Goal: Understand process/instructions

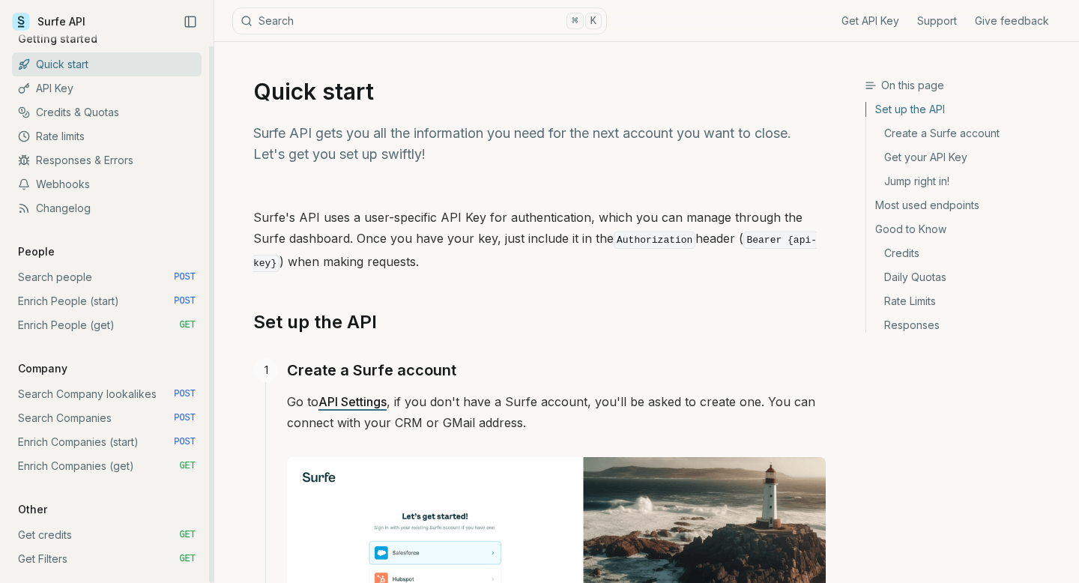
scroll to position [13, 0]
click at [76, 297] on link "Enrich People (start) POST" at bounding box center [107, 302] width 190 height 24
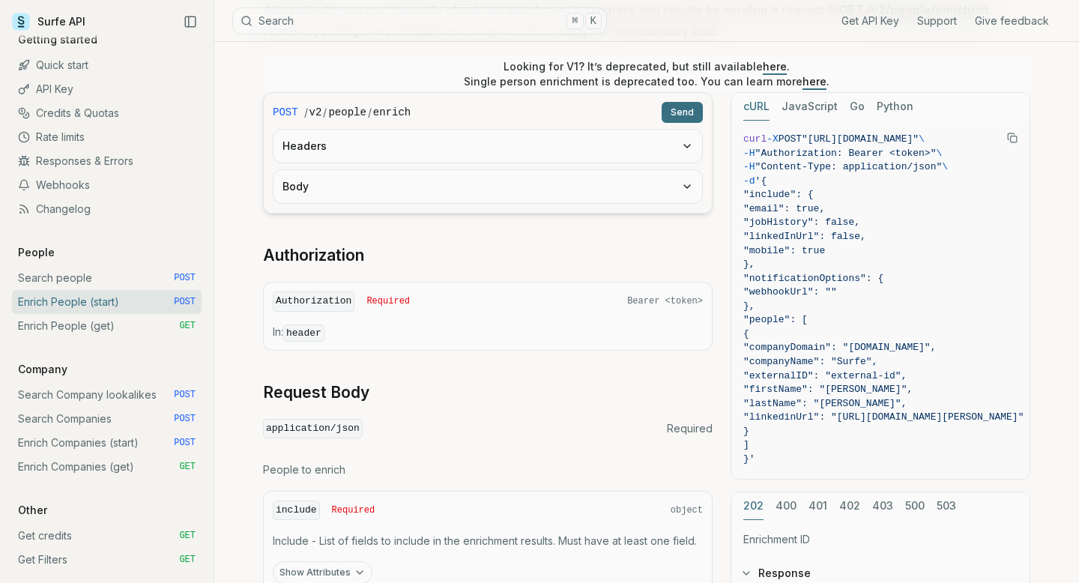
scroll to position [310, 0]
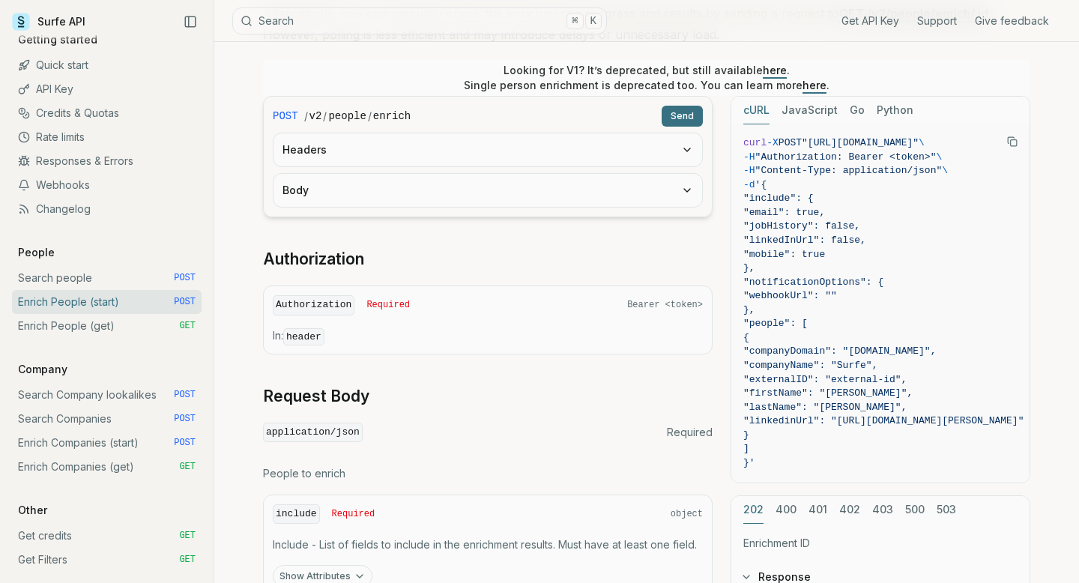
click at [447, 181] on button "Body" at bounding box center [488, 190] width 429 height 33
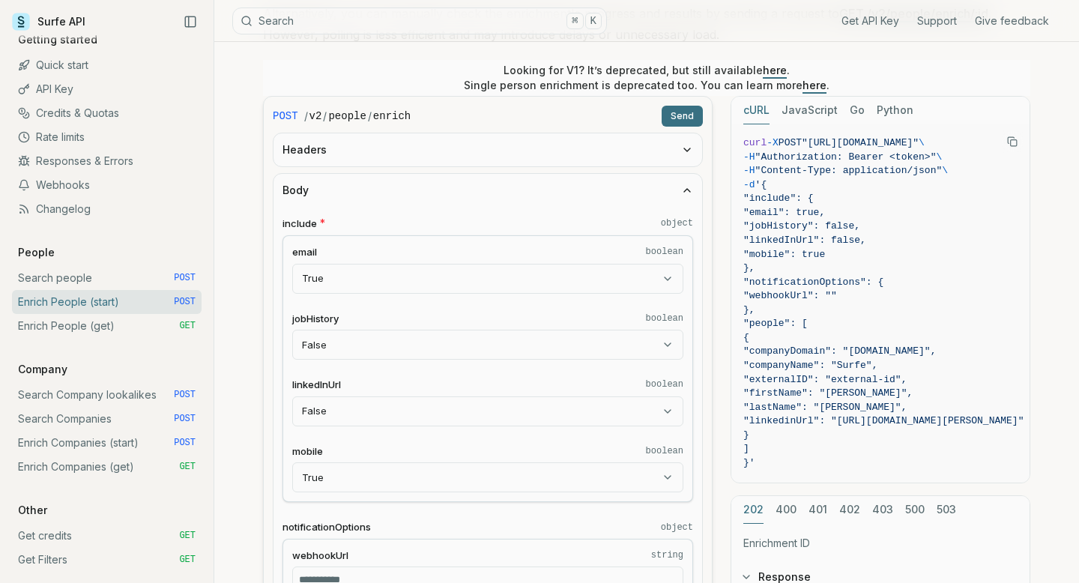
click at [447, 181] on button "Body" at bounding box center [488, 190] width 429 height 33
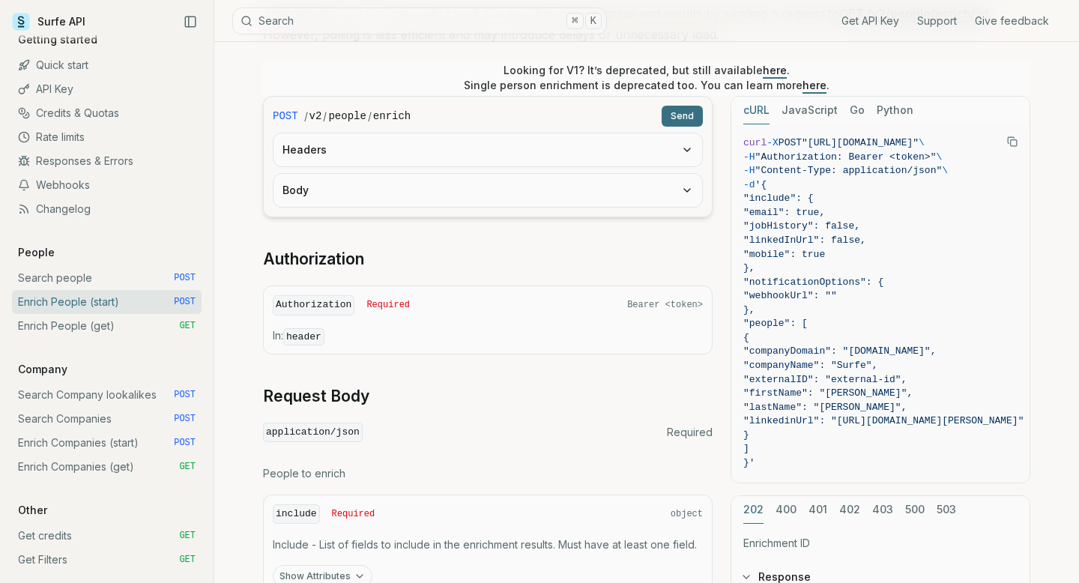
click at [447, 181] on button "Body" at bounding box center [488, 190] width 429 height 33
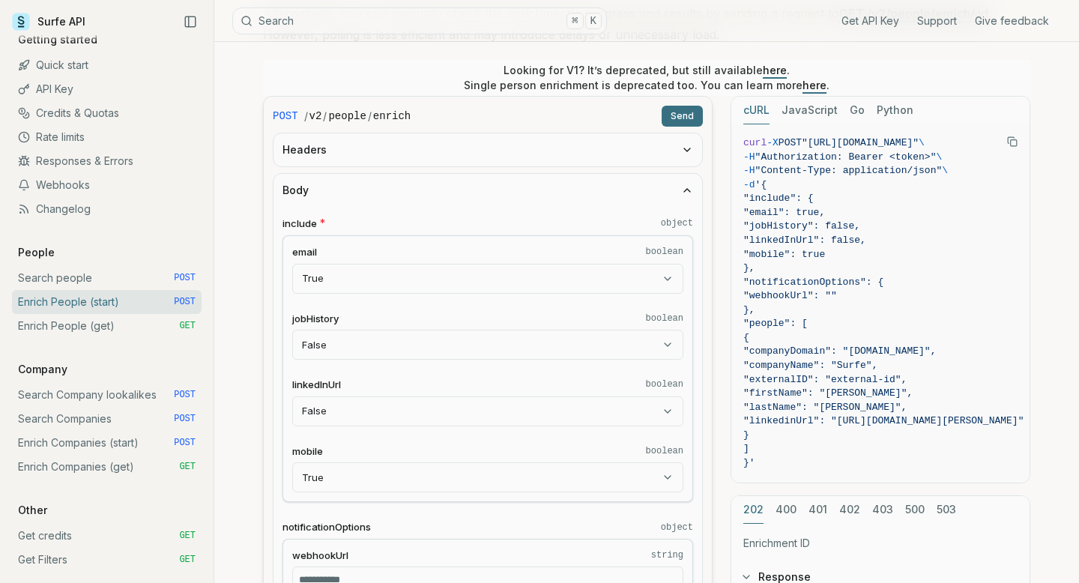
click at [447, 181] on button "Body" at bounding box center [488, 190] width 429 height 33
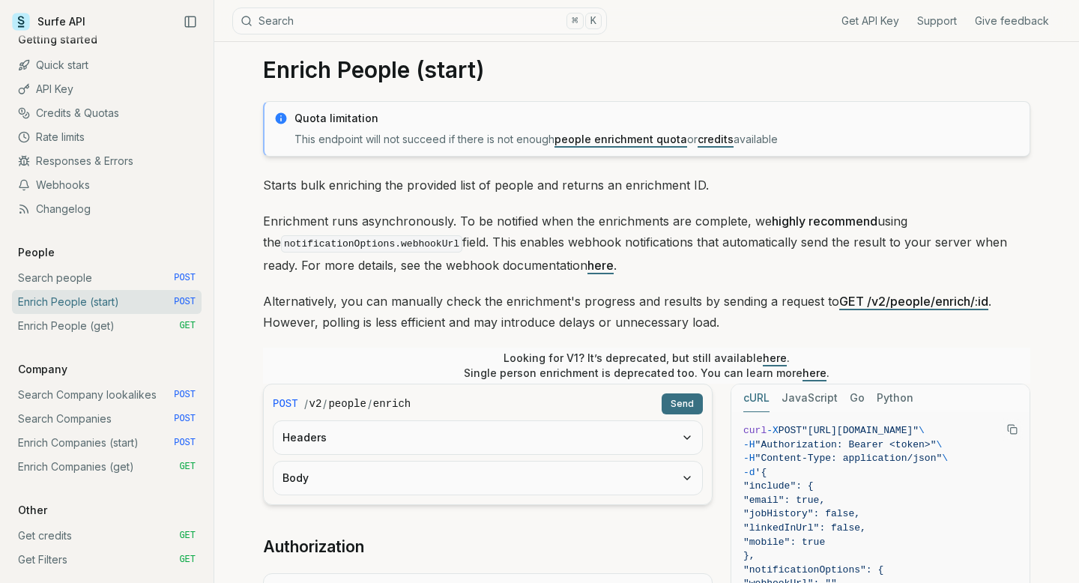
scroll to position [22, 0]
click at [454, 186] on p "Starts bulk enriching the provided list of people and returns an enrichment ID." at bounding box center [646, 184] width 767 height 21
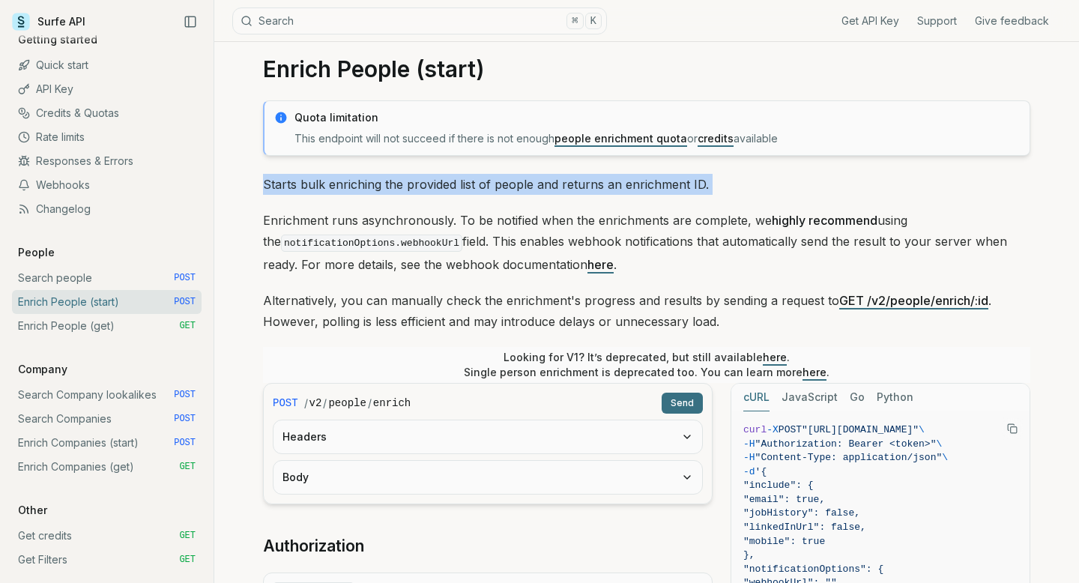
click at [454, 186] on p "Starts bulk enriching the provided list of people and returns an enrichment ID." at bounding box center [646, 184] width 767 height 21
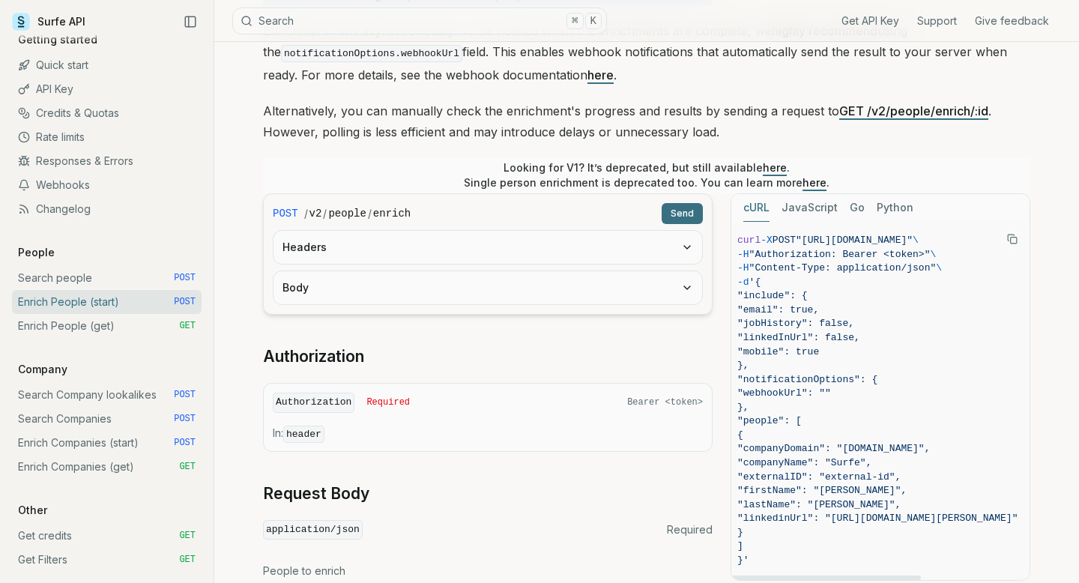
scroll to position [0, 0]
click at [1010, 235] on icon "Copy Text" at bounding box center [1012, 239] width 10 height 10
